Goal: Task Accomplishment & Management: Manage account settings

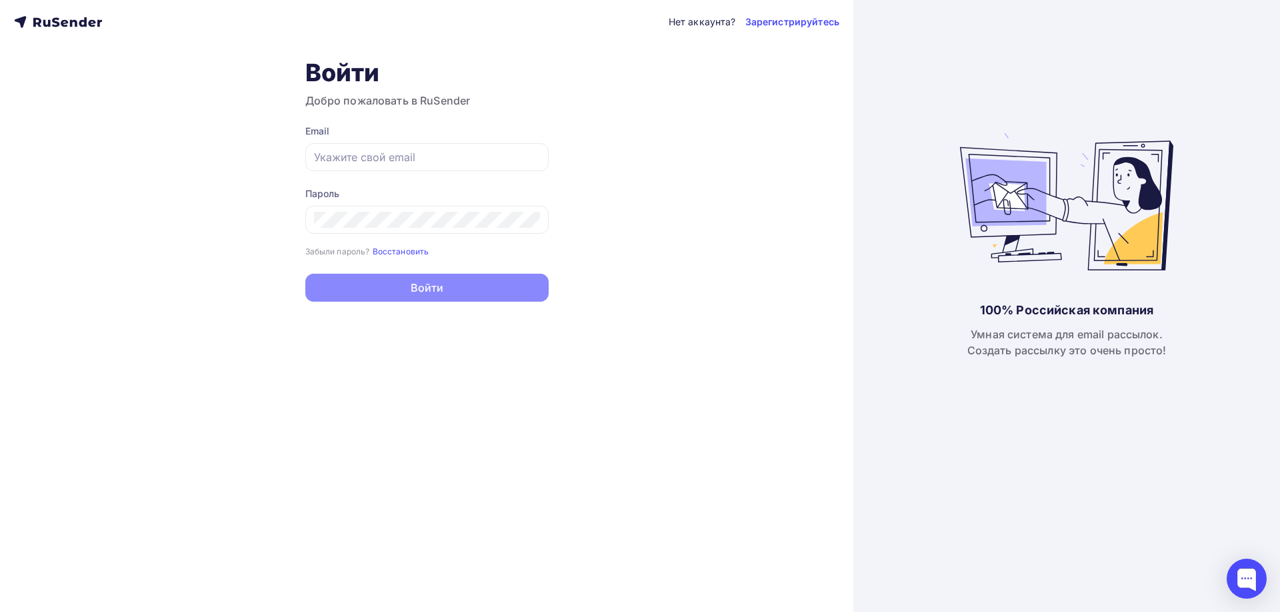
type input "[EMAIL_ADDRESS][DOMAIN_NAME]"
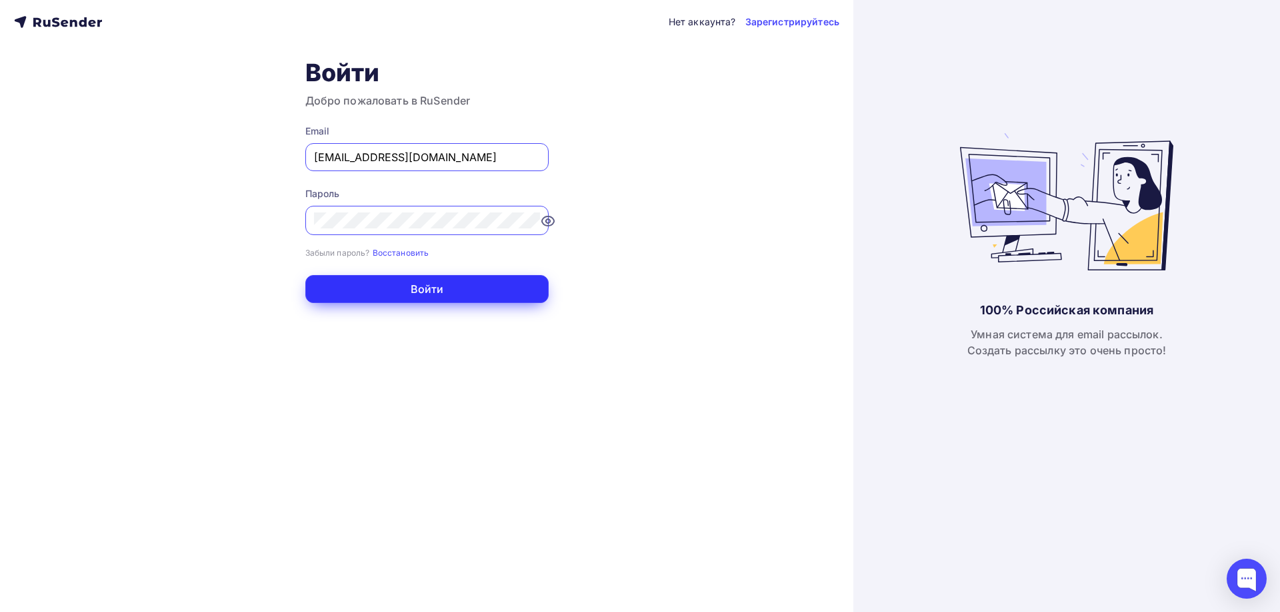
click at [402, 289] on button "Войти" at bounding box center [426, 289] width 243 height 28
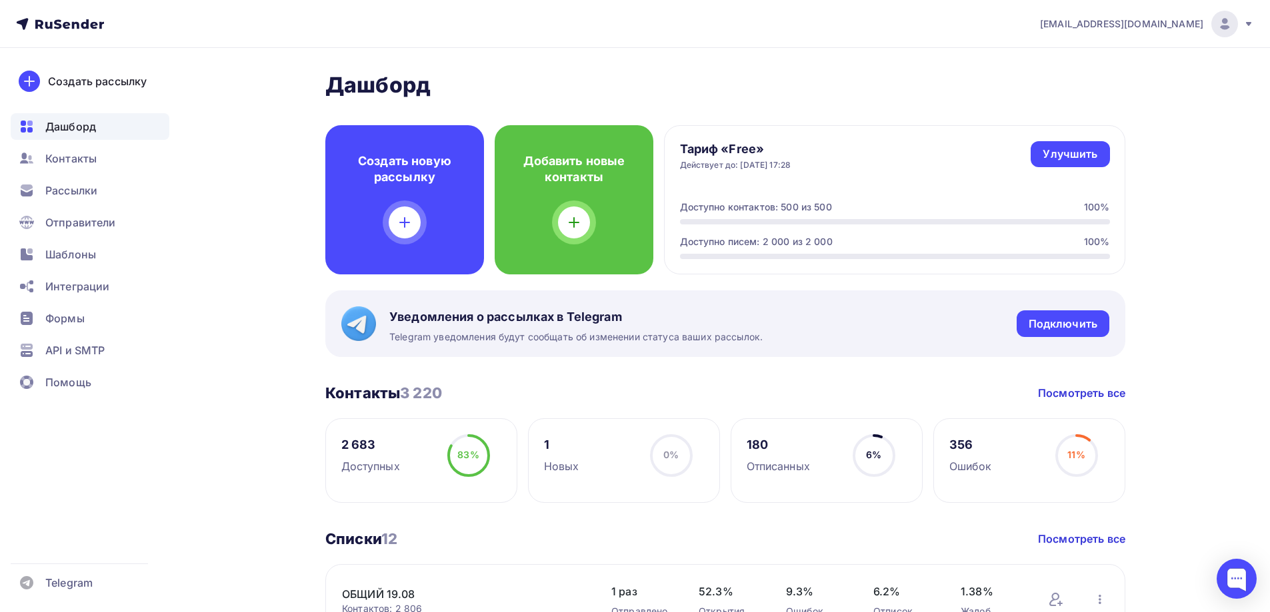
click at [1248, 24] on icon at bounding box center [1248, 24] width 5 height 4
click at [1068, 88] on span "[DEMOGRAPHIC_DATA]" at bounding box center [1115, 85] width 122 height 16
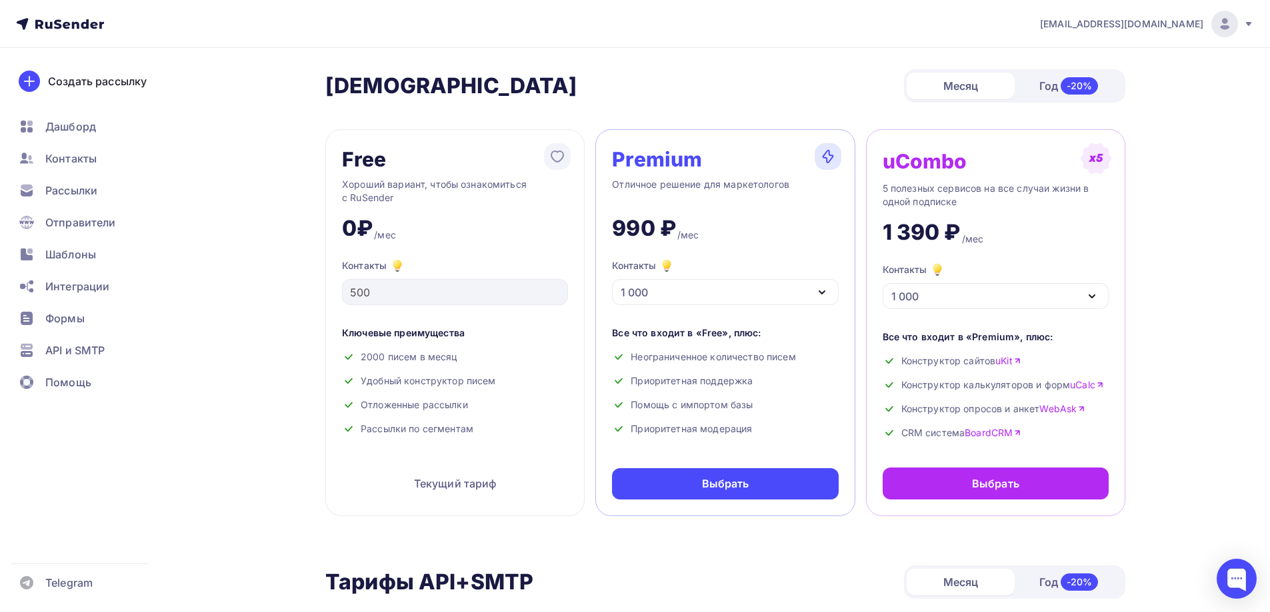
click at [1252, 21] on icon at bounding box center [1248, 24] width 11 height 11
click at [1063, 62] on span "Аккаунт" at bounding box center [1076, 59] width 44 height 16
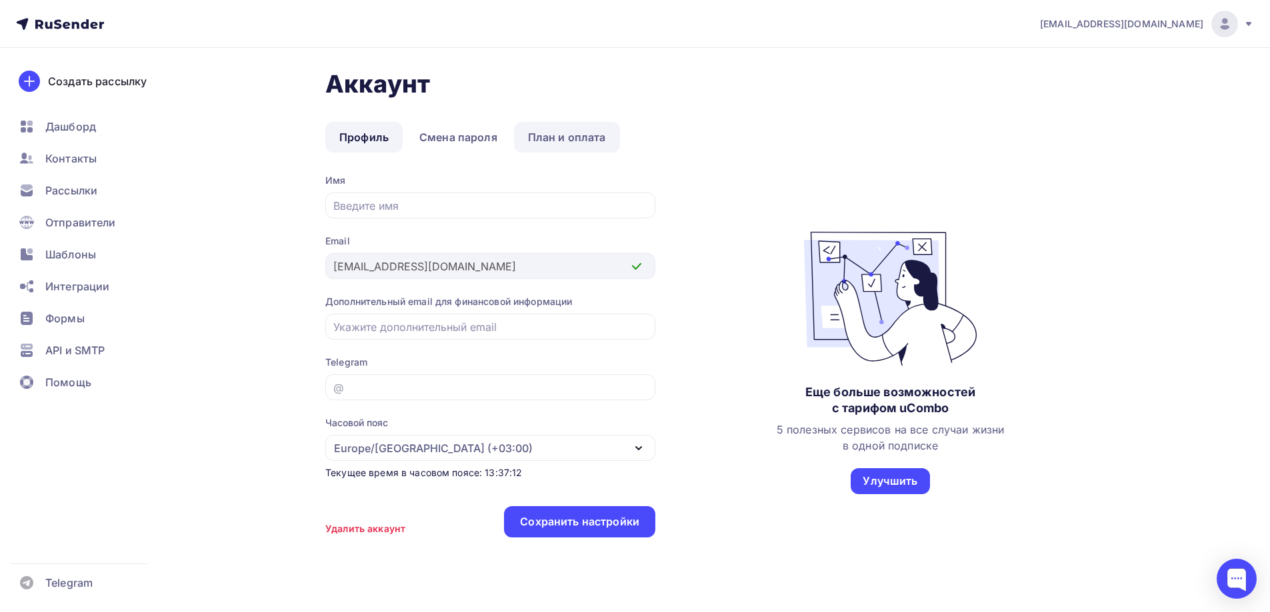
click at [555, 129] on link "План и оплата" at bounding box center [567, 137] width 106 height 31
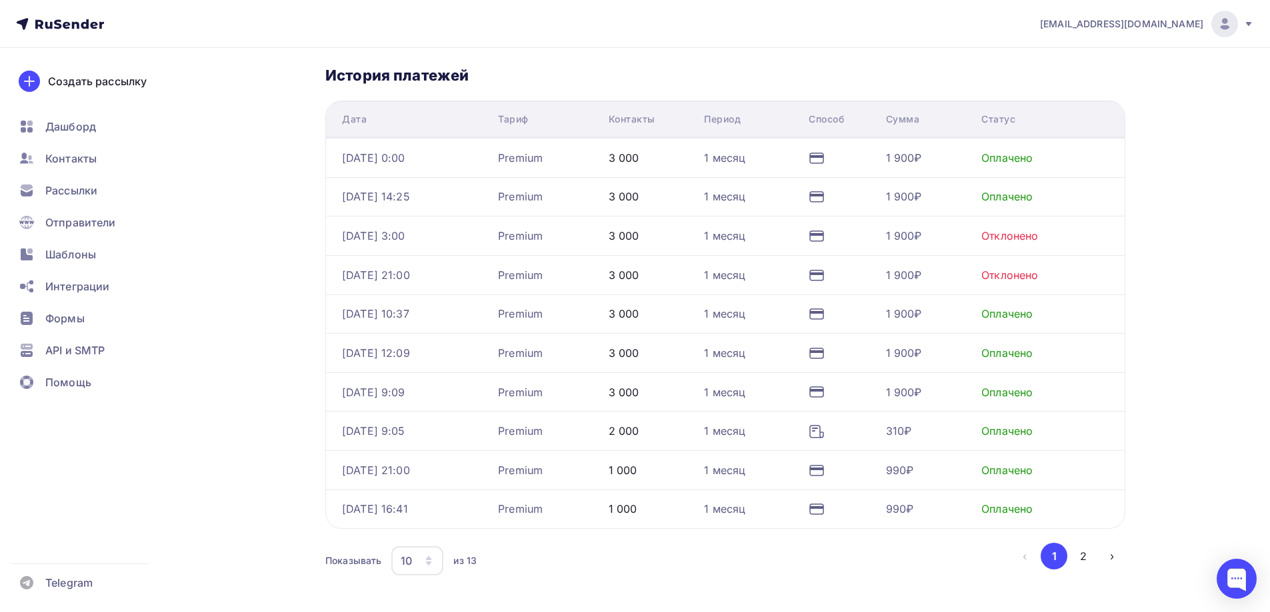
scroll to position [85, 0]
